Goal: Information Seeking & Learning: Stay updated

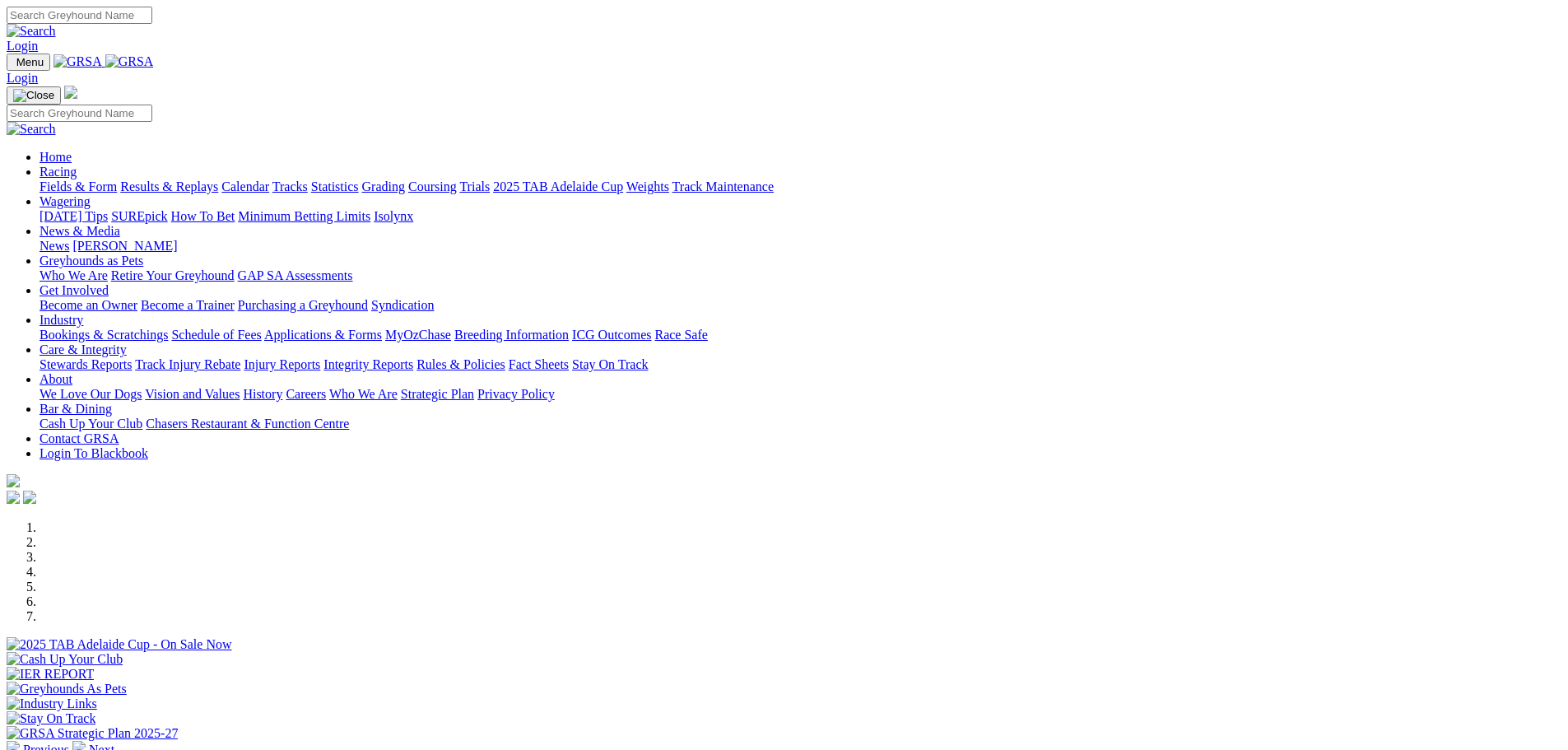
click at [76, 165] on link "Racing" at bounding box center [58, 172] width 37 height 14
click at [70, 239] on link "News" at bounding box center [54, 246] width 29 height 14
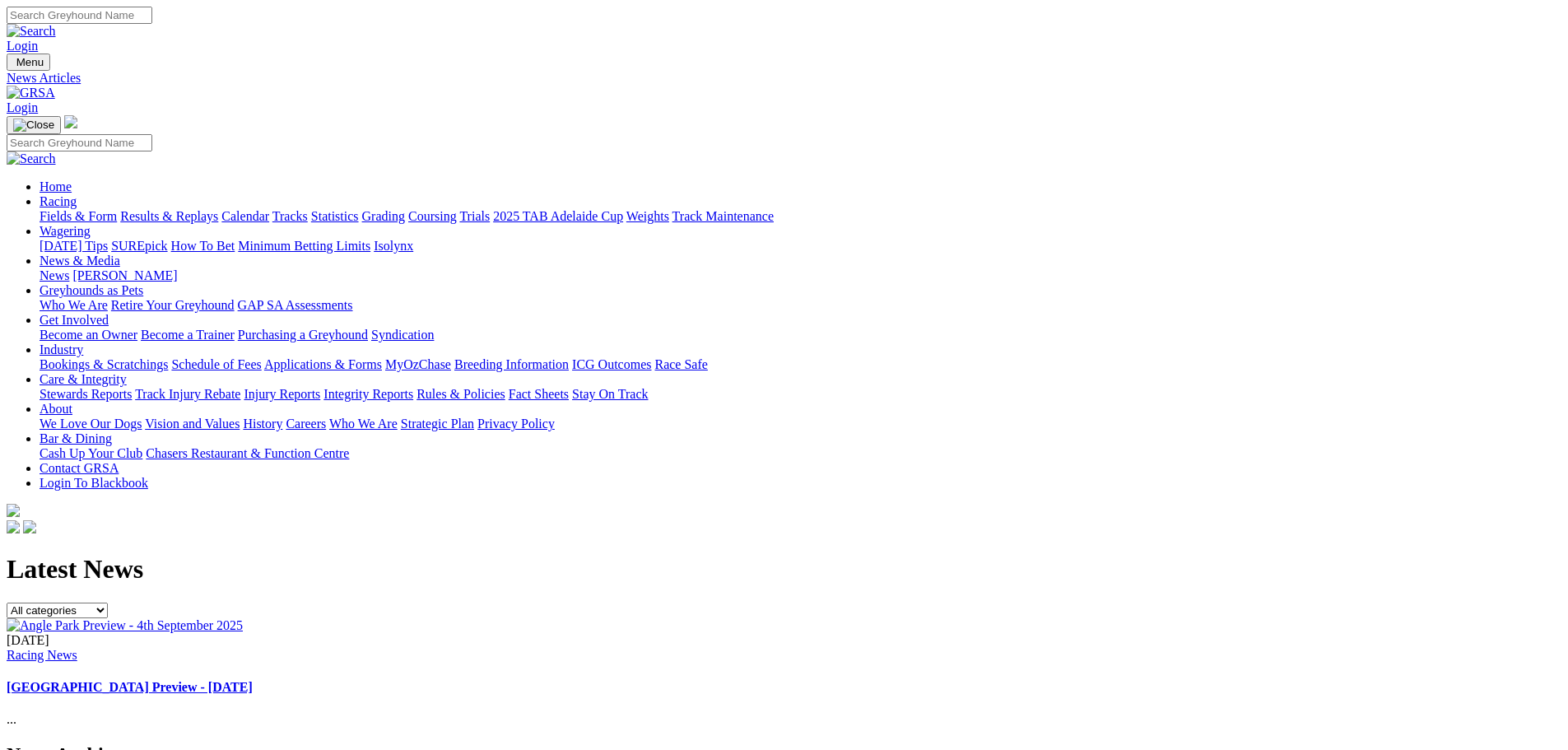
click at [117, 209] on link "Fields & Form" at bounding box center [77, 216] width 77 height 14
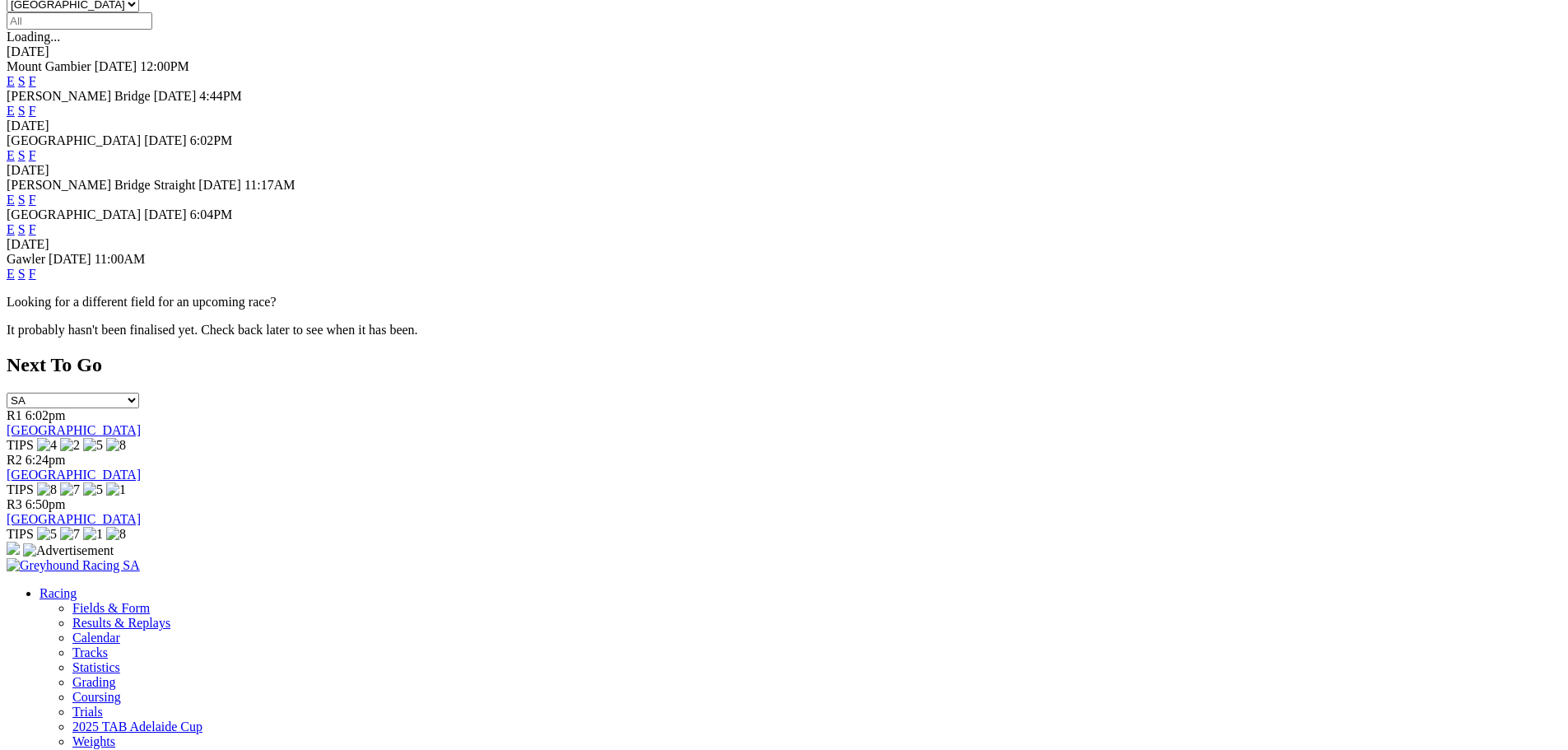
scroll to position [535, 0]
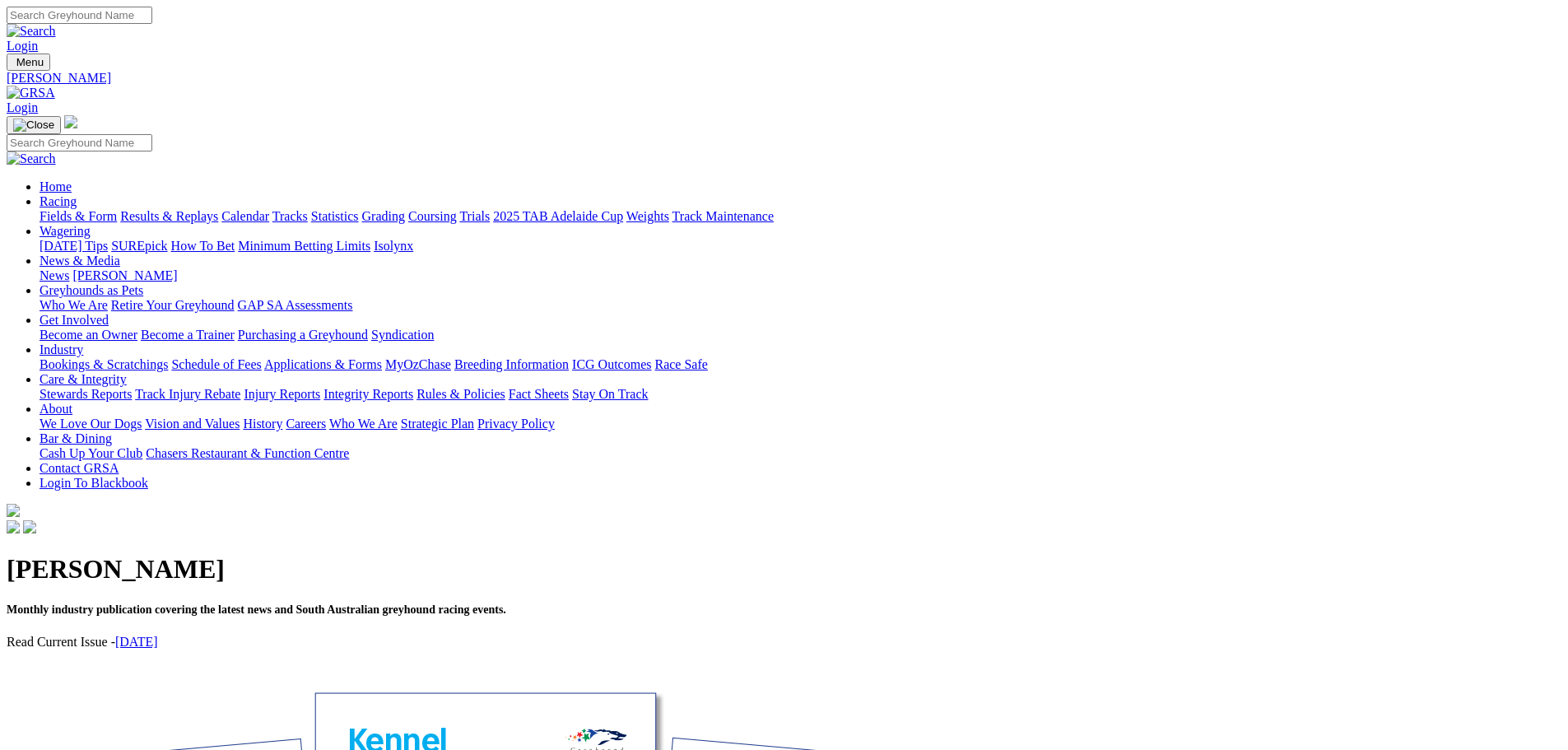
click at [76, 194] on link "Racing" at bounding box center [58, 201] width 37 height 14
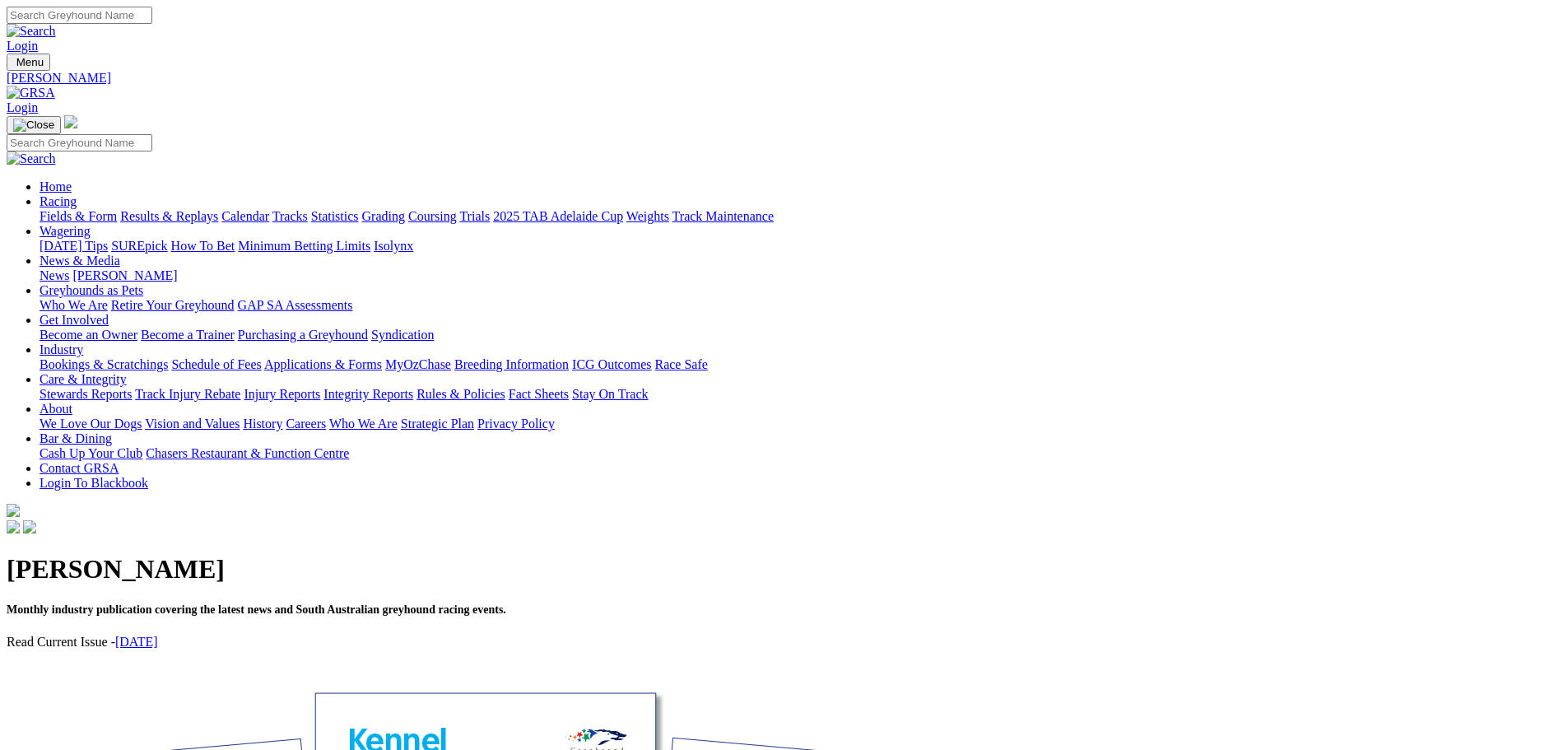
click at [219, 209] on link "Results & Replays" at bounding box center [170, 216] width 98 height 14
